Goal: Information Seeking & Learning: Learn about a topic

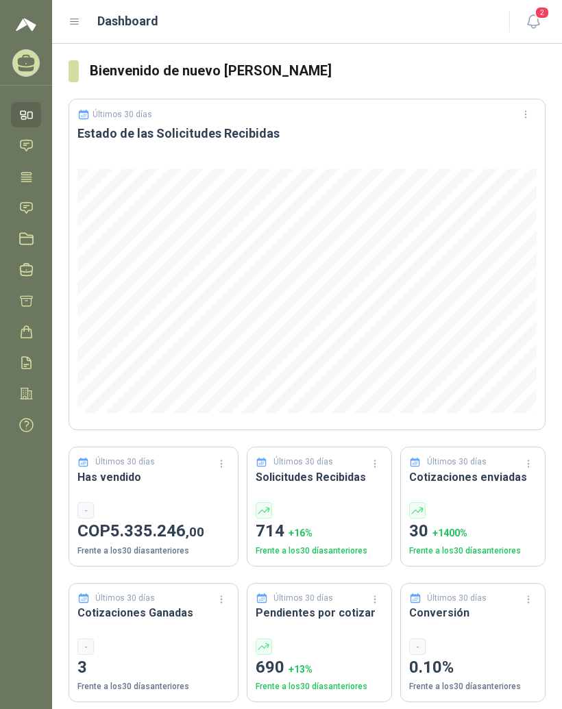
click at [79, 23] on icon at bounding box center [74, 22] width 12 height 12
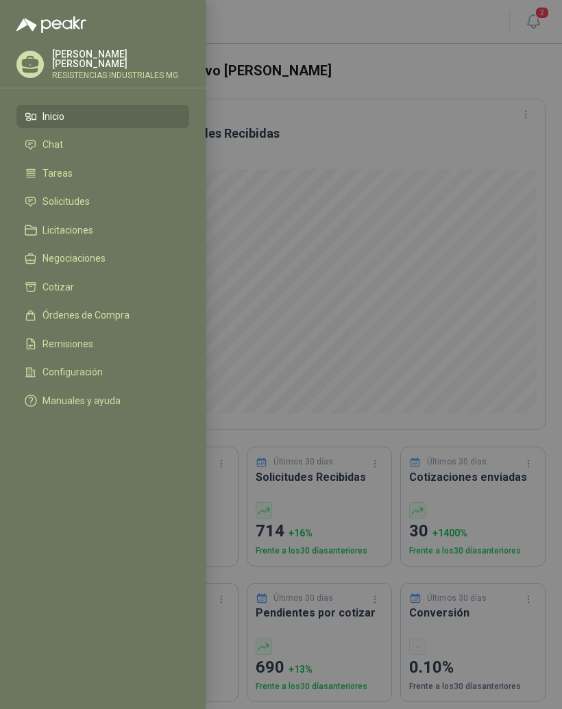
click at [118, 207] on li "Solicitudes" at bounding box center [103, 202] width 156 height 12
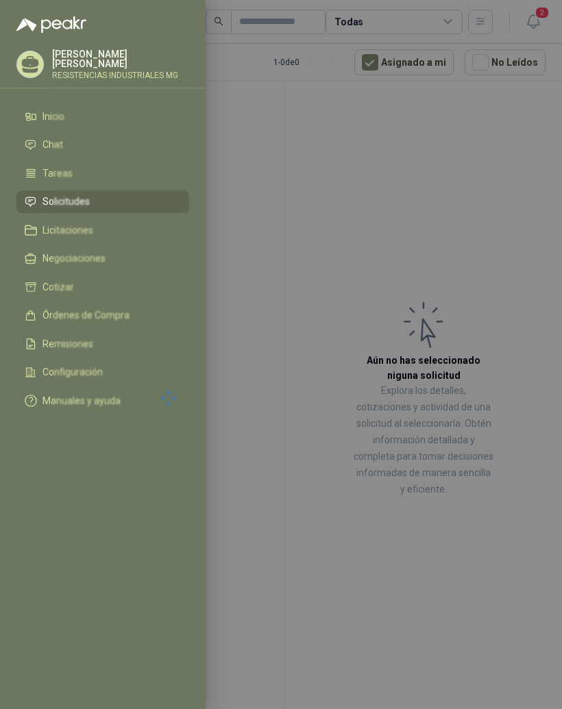
click at [492, 166] on div at bounding box center [281, 354] width 562 height 709
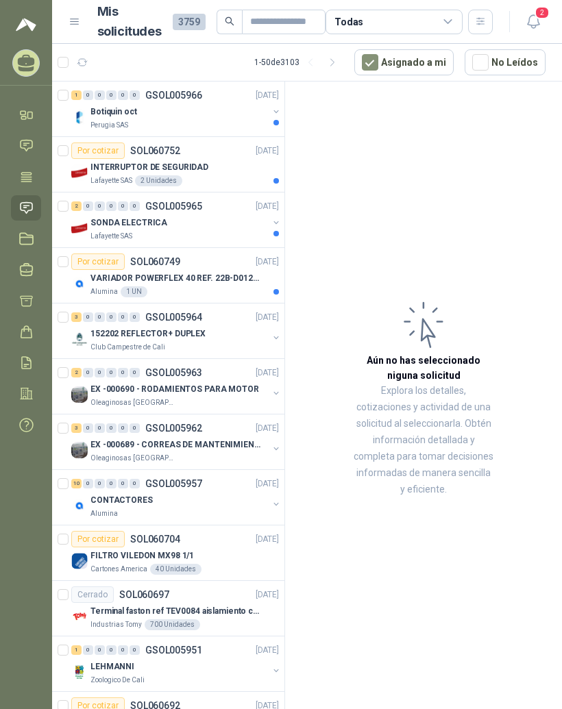
click at [179, 112] on div "Botiquin oct" at bounding box center [178, 111] width 177 height 16
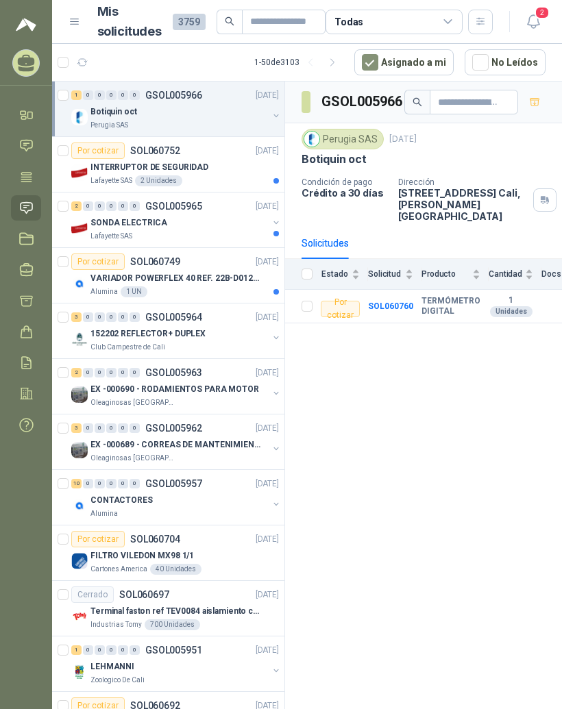
click at [443, 296] on b "TERMÓMETRO DIGITAL" at bounding box center [450, 306] width 59 height 21
click at [403, 301] on b "SOL060760" at bounding box center [390, 306] width 45 height 10
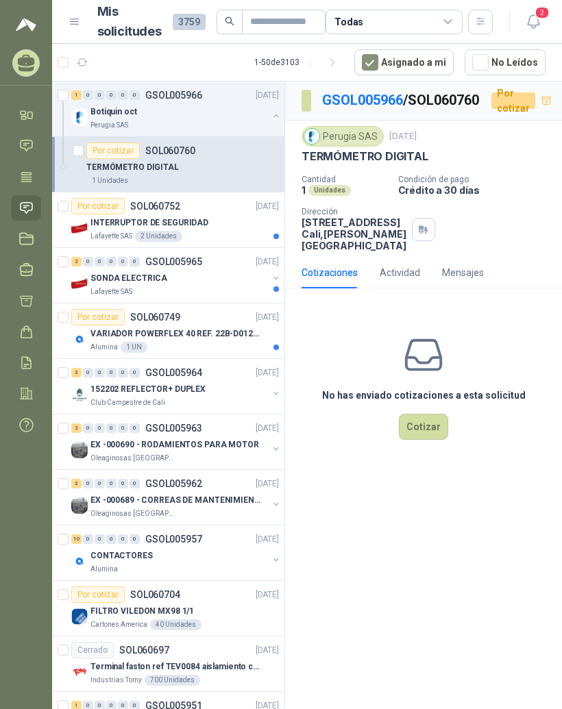
click at [264, 100] on p "[DATE]" at bounding box center [266, 95] width 23 height 13
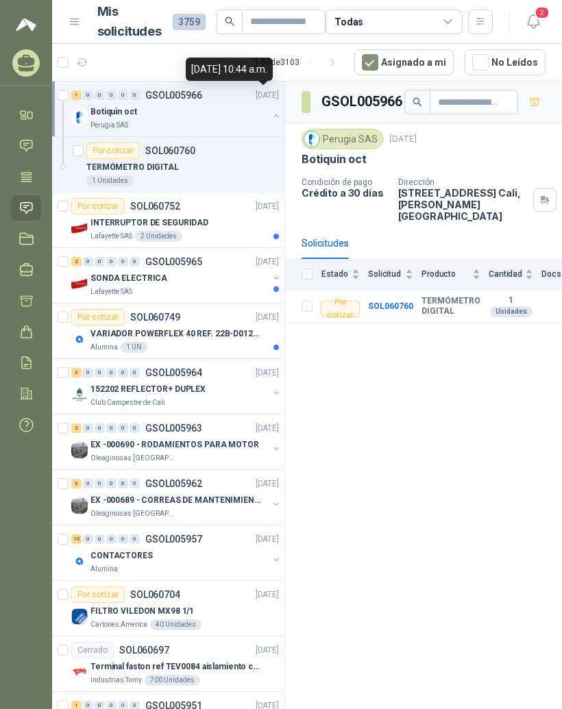
click at [245, 160] on div "TERMÓMETRO DIGITAL" at bounding box center [182, 167] width 192 height 16
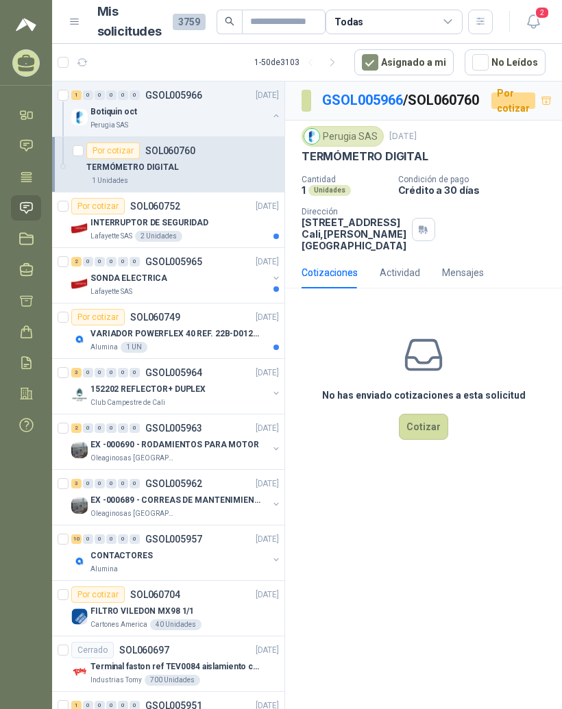
click at [218, 226] on div "INTERRUPTOR DE SEGURIDAD" at bounding box center [184, 222] width 188 height 16
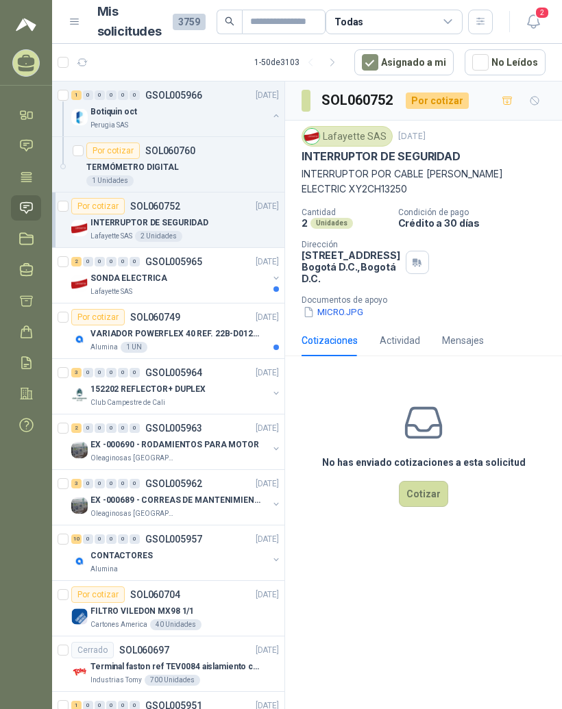
click at [132, 218] on p "INTERRUPTOR DE SEGURIDAD" at bounding box center [149, 222] width 118 height 13
click at [123, 262] on div "0" at bounding box center [123, 262] width 10 height 10
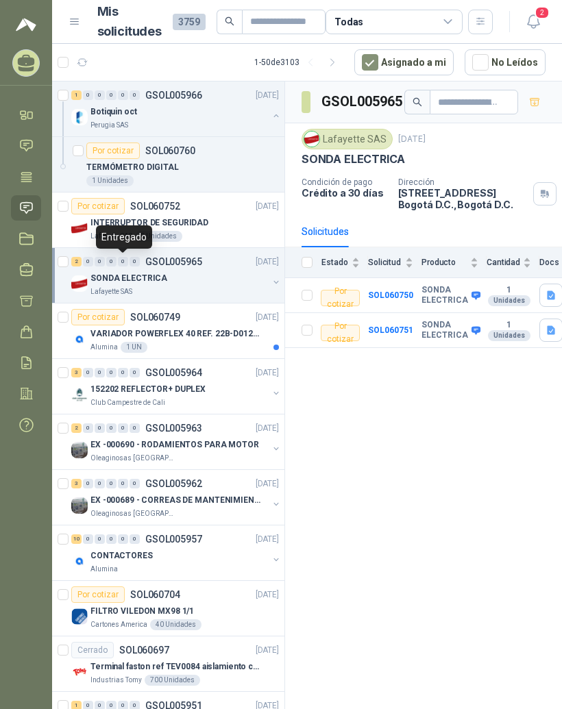
click at [427, 303] on b "SONDA ELECTRICA" at bounding box center [444, 295] width 47 height 21
click at [405, 300] on b "SOL060750" at bounding box center [390, 295] width 45 height 10
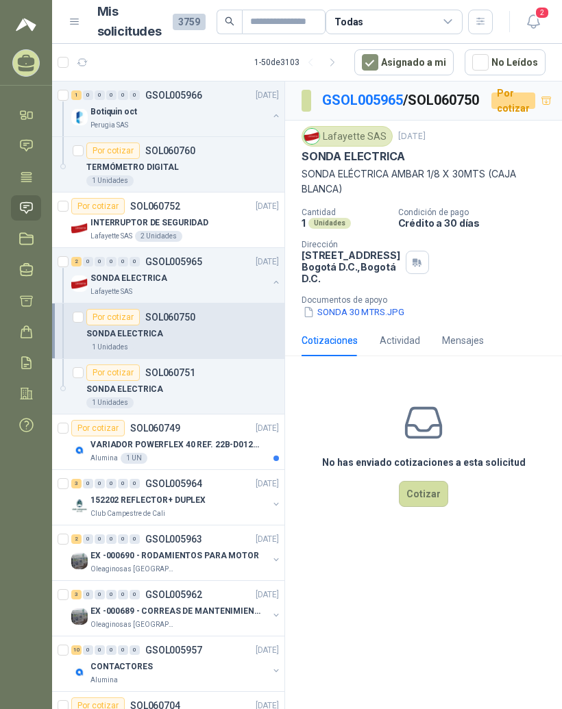
click at [107, 386] on p "SONDA ELECTRICA" at bounding box center [124, 389] width 77 height 13
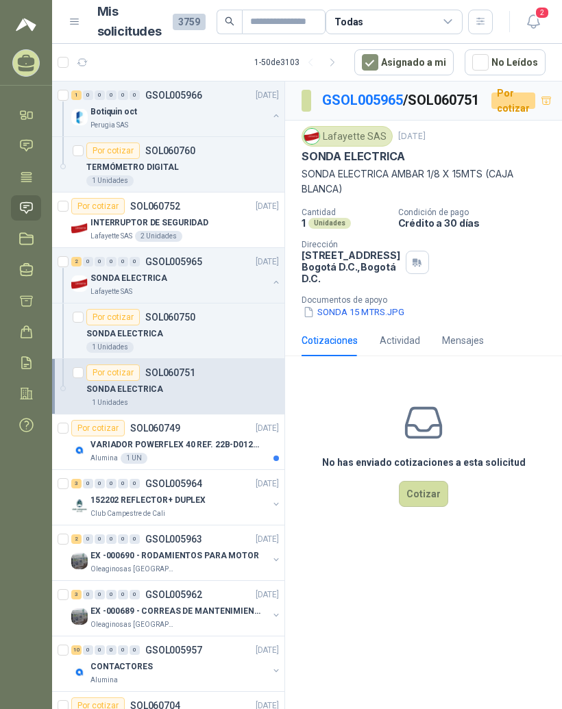
click at [128, 444] on p "VARIADOR POWERFLEX 40 REF. 22B-D012N104" at bounding box center [175, 444] width 171 height 13
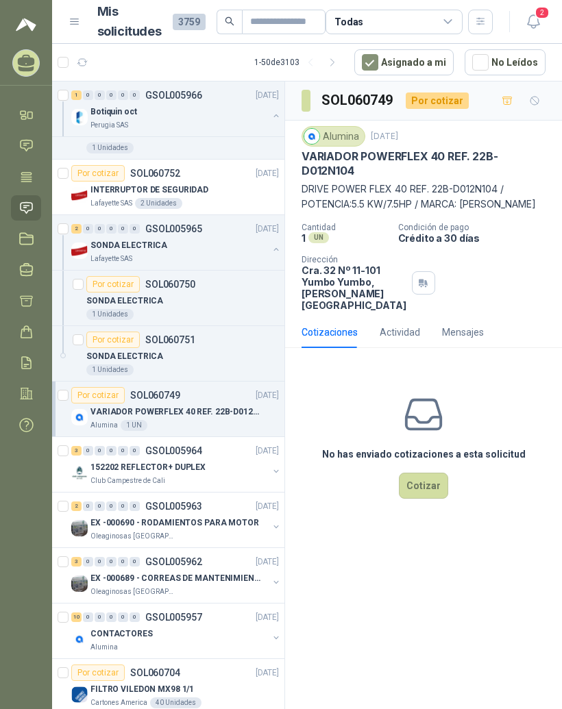
scroll to position [34, 0]
click at [210, 452] on div "3 0 0 0 0 0 GSOL005964 [DATE]" at bounding box center [176, 450] width 210 height 16
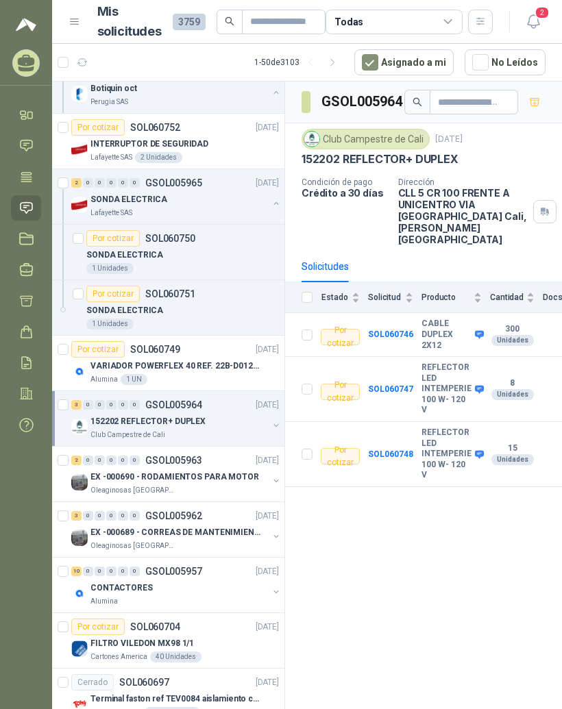
scroll to position [109, 0]
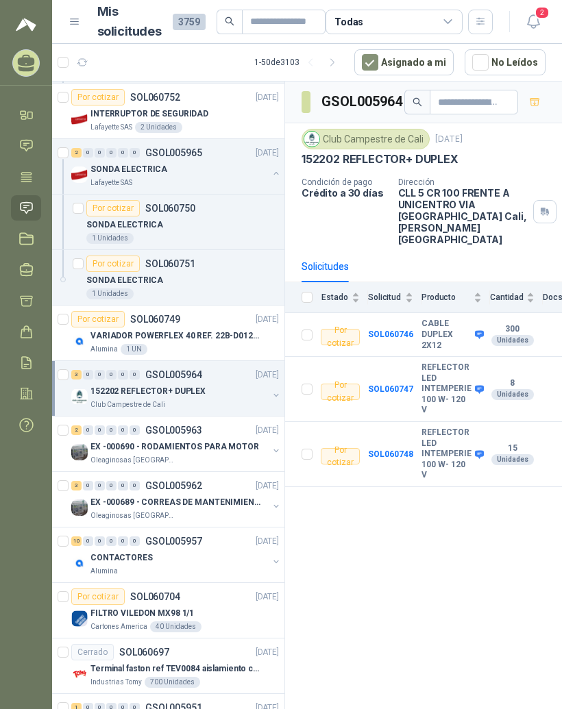
click at [225, 560] on div "CONTACTORES" at bounding box center [178, 557] width 177 height 16
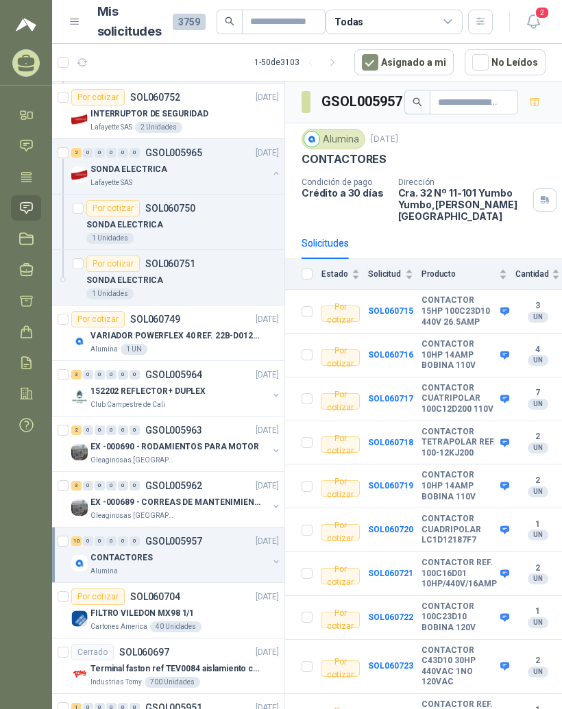
click at [441, 295] on b "CONTACTOR 15HP 100C23D10 440V 26.5AMP" at bounding box center [458, 311] width 75 height 32
click at [399, 306] on b "SOL060715" at bounding box center [390, 311] width 45 height 10
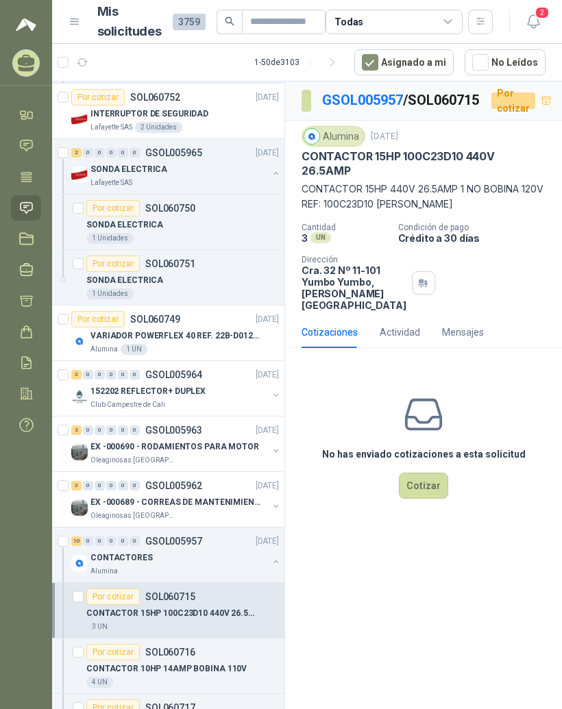
click at [376, 100] on link "GSOL005957" at bounding box center [362, 100] width 81 height 16
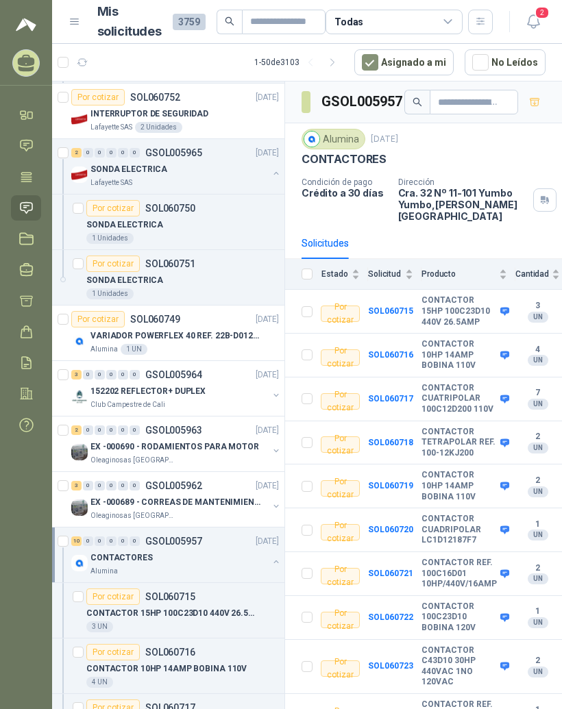
click at [465, 353] on b "CONTACTOR 10HP 14AMP BOBINA 110V" at bounding box center [458, 355] width 75 height 32
click at [400, 350] on b "SOL060716" at bounding box center [390, 355] width 45 height 10
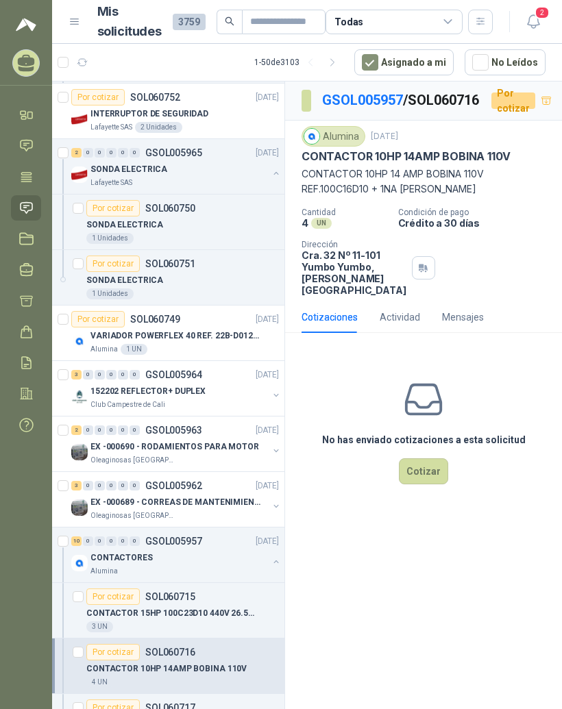
click at [453, 192] on p "CONTACTOR 10HP 14 AMP BOBINA 110V REF.100C16D10 + 1NA [PERSON_NAME]" at bounding box center [423, 181] width 244 height 30
click at [388, 99] on link "GSOL005957" at bounding box center [362, 100] width 81 height 16
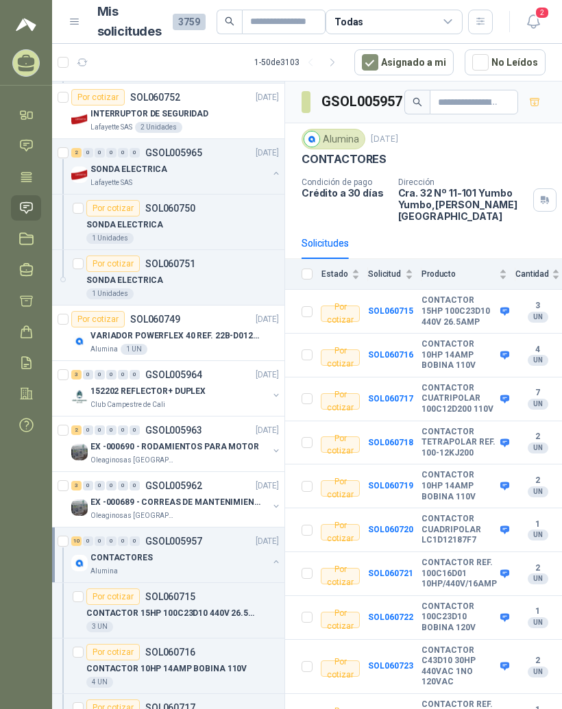
scroll to position [17, 0]
click at [404, 708] on b "SOL060724" at bounding box center [390, 715] width 45 height 10
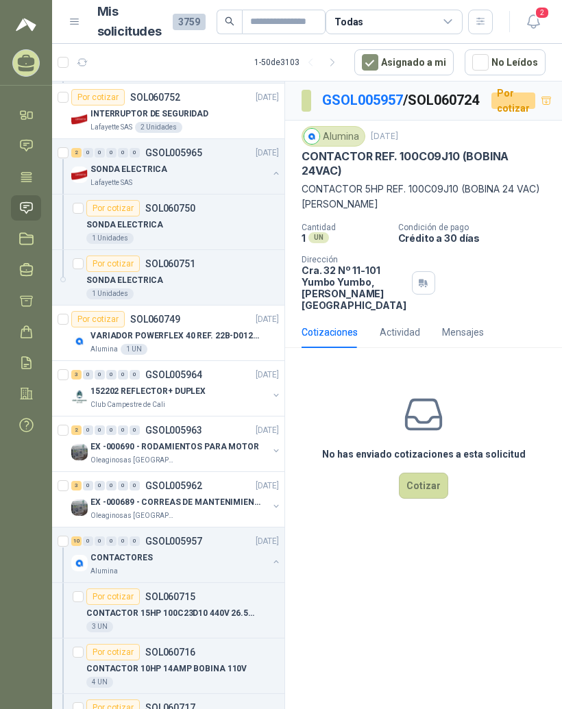
click at [472, 173] on p "CONTACTOR REF. 100C09J10 (BOBINA 24VAC)" at bounding box center [423, 163] width 244 height 29
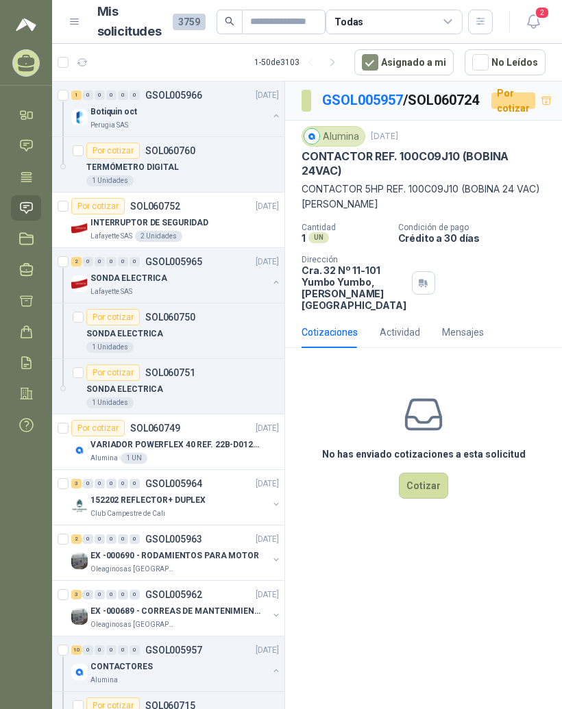
click at [214, 121] on div "Perugia SAS" at bounding box center [178, 125] width 177 height 11
